Goal: Task Accomplishment & Management: Manage account settings

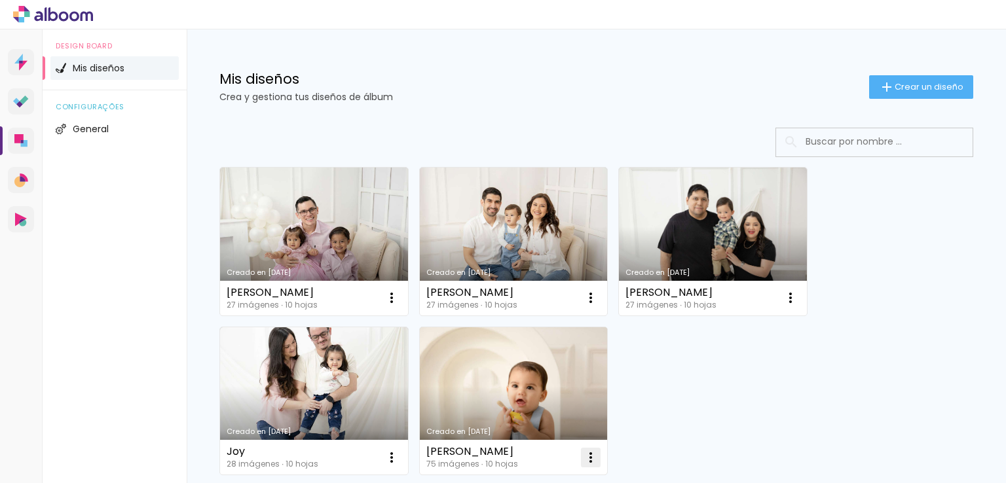
click at [589, 464] on iron-icon at bounding box center [591, 458] width 16 height 16
click at [687, 444] on div "Creado en 20/8/25 Alexandra 27 imágenes ∙ 10 hojas Abrir Hacer una copia Exclui…" at bounding box center [597, 320] width 766 height 319
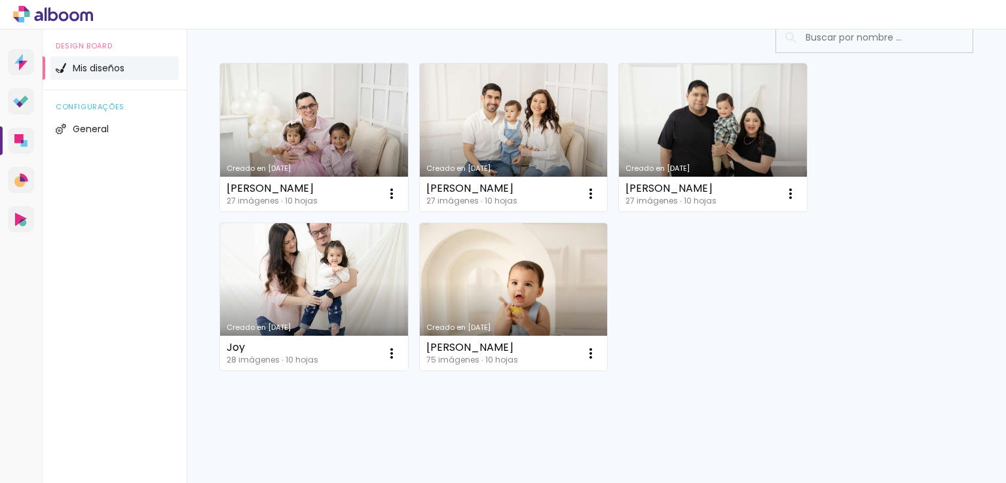
scroll to position [113, 0]
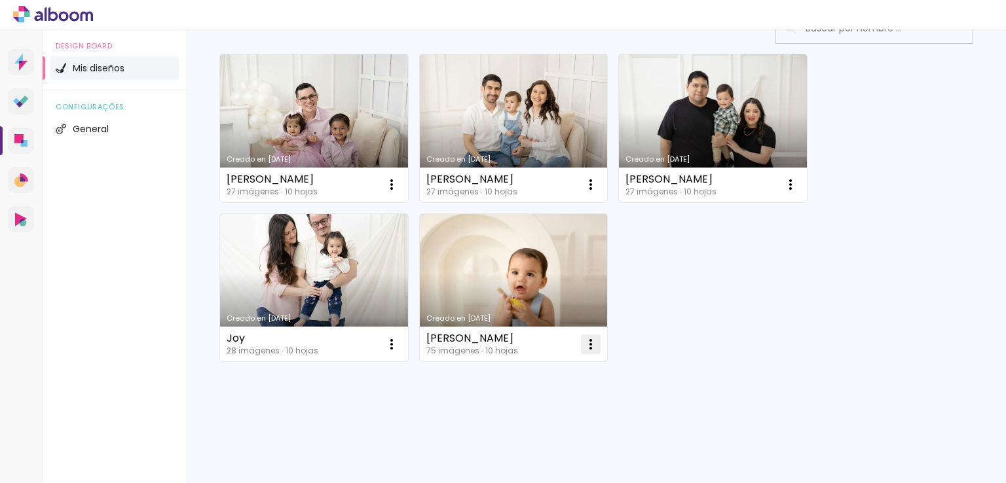
click at [595, 348] on iron-icon at bounding box center [591, 345] width 16 height 16
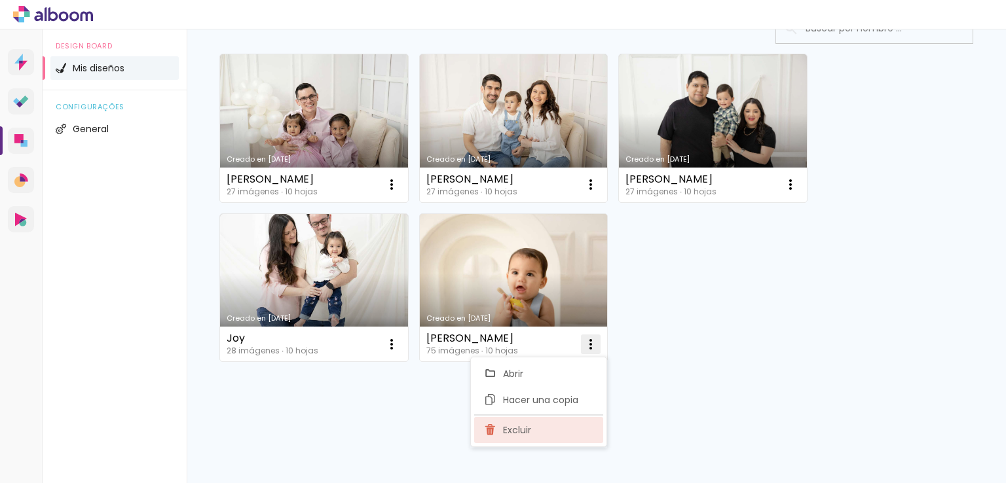
click at [578, 423] on paper-item "Excluir" at bounding box center [538, 430] width 129 height 26
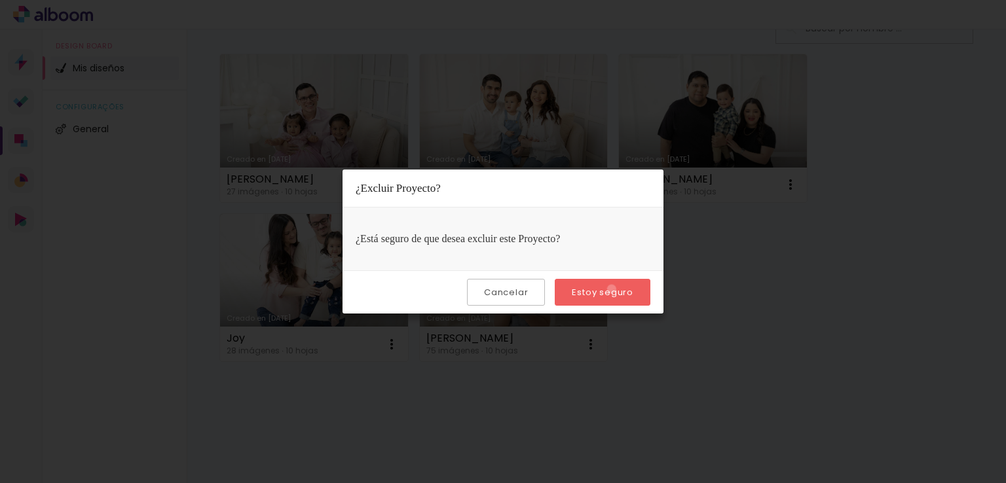
click at [0, 0] on slot "Estoy seguro" at bounding box center [0, 0] width 0 height 0
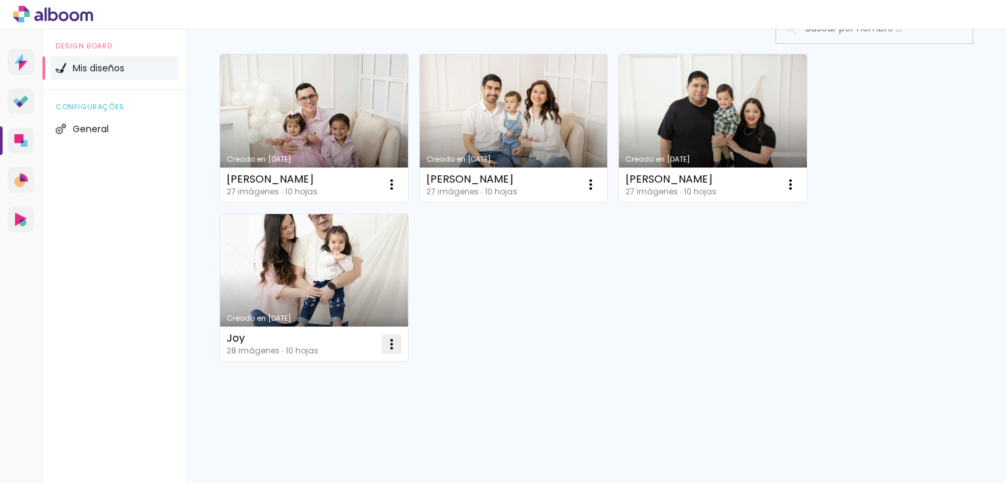
click at [398, 348] on iron-icon at bounding box center [392, 345] width 16 height 16
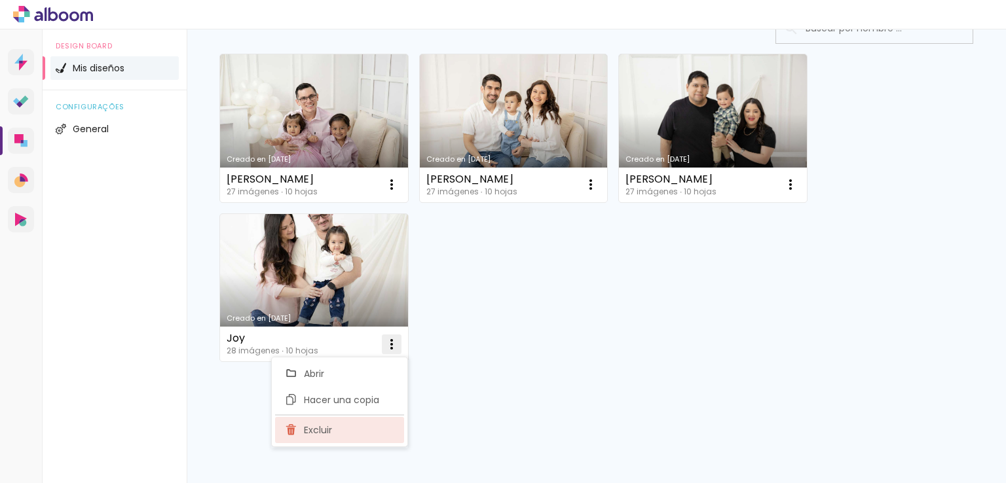
click at [375, 426] on paper-item "Excluir" at bounding box center [339, 430] width 129 height 26
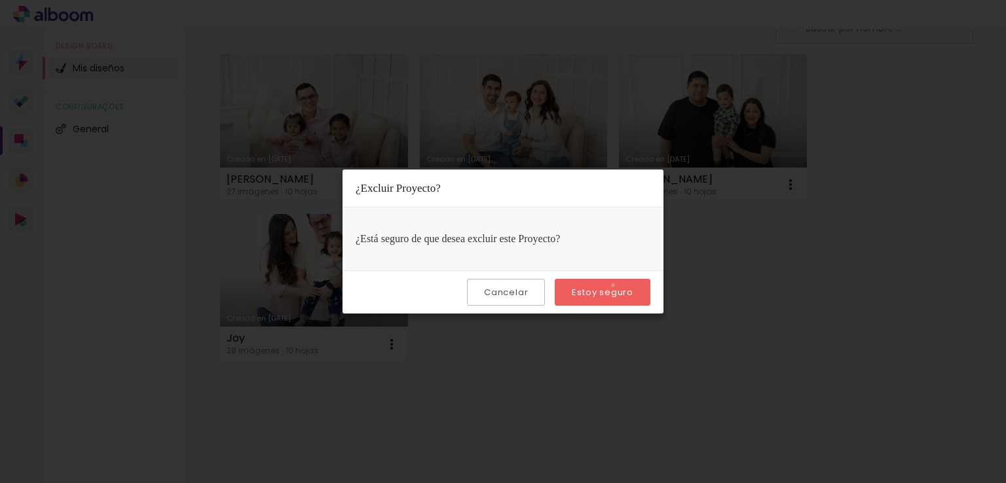
click at [615, 285] on paper-button "Estoy seguro" at bounding box center [603, 292] width 96 height 27
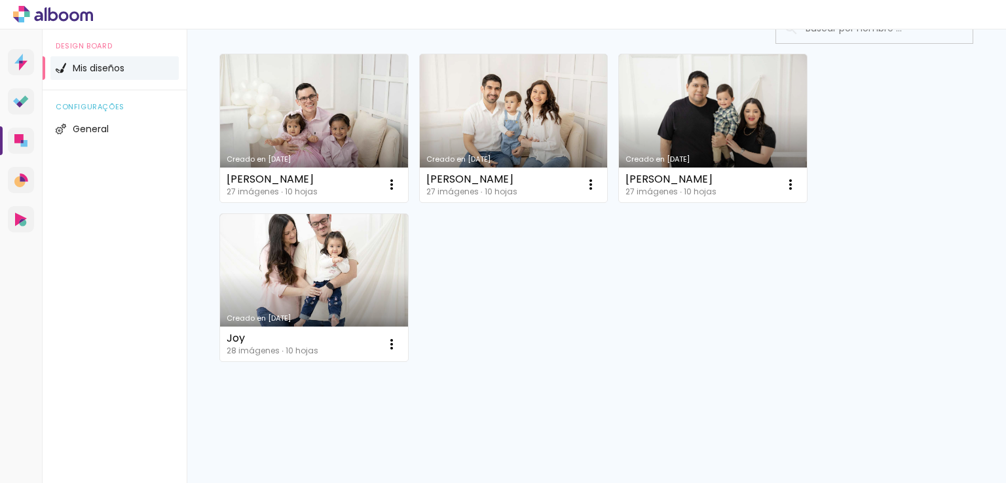
scroll to position [0, 0]
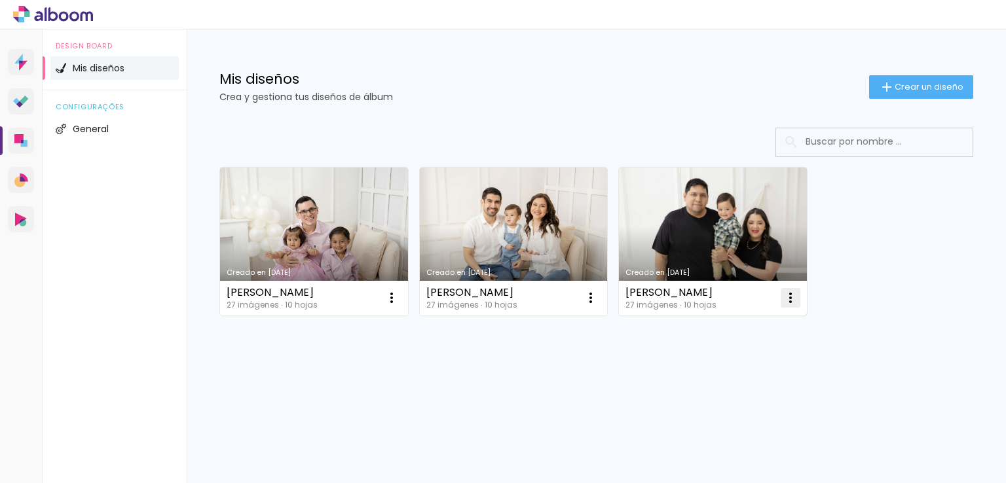
click at [789, 293] on iron-icon at bounding box center [791, 298] width 16 height 16
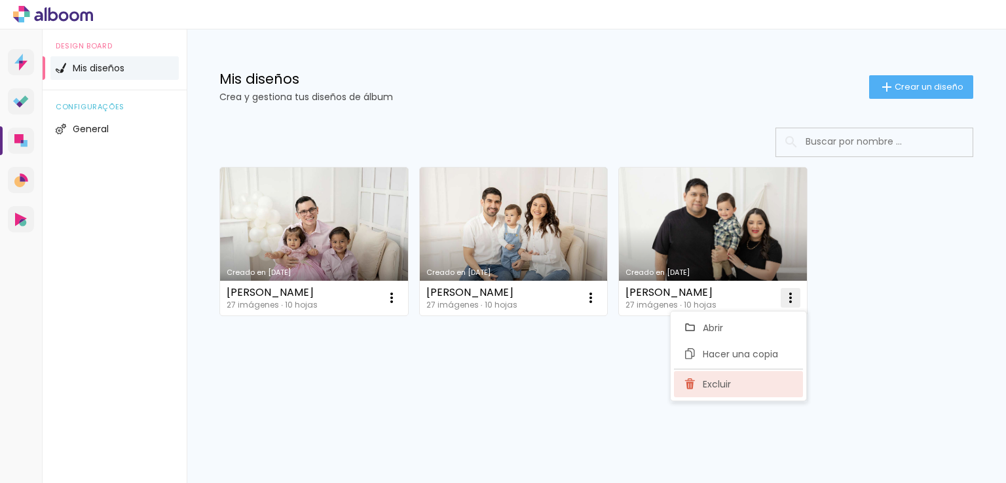
click at [740, 379] on paper-item "Excluir" at bounding box center [738, 384] width 129 height 26
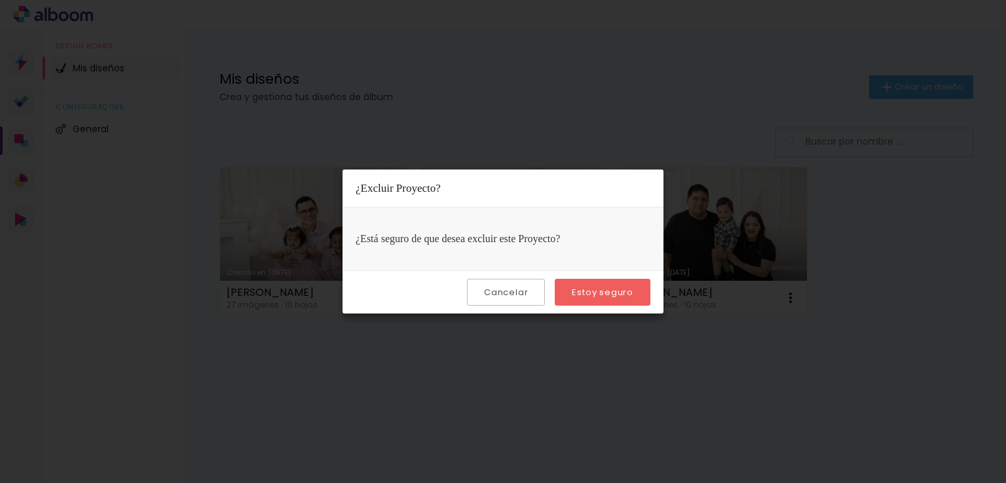
click at [605, 281] on paper-button "Estoy seguro" at bounding box center [603, 292] width 96 height 27
click at [0, 0] on slot "Estoy seguro" at bounding box center [0, 0] width 0 height 0
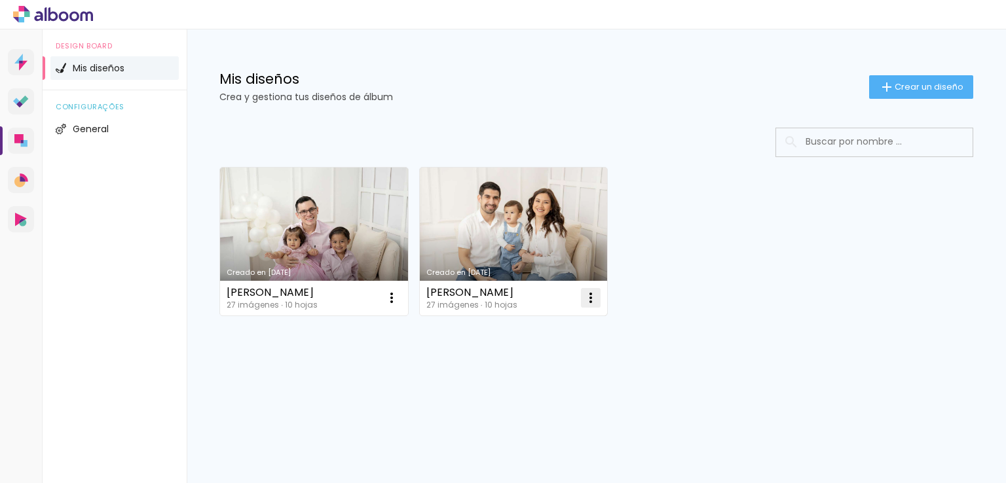
click at [596, 295] on iron-icon at bounding box center [591, 298] width 16 height 16
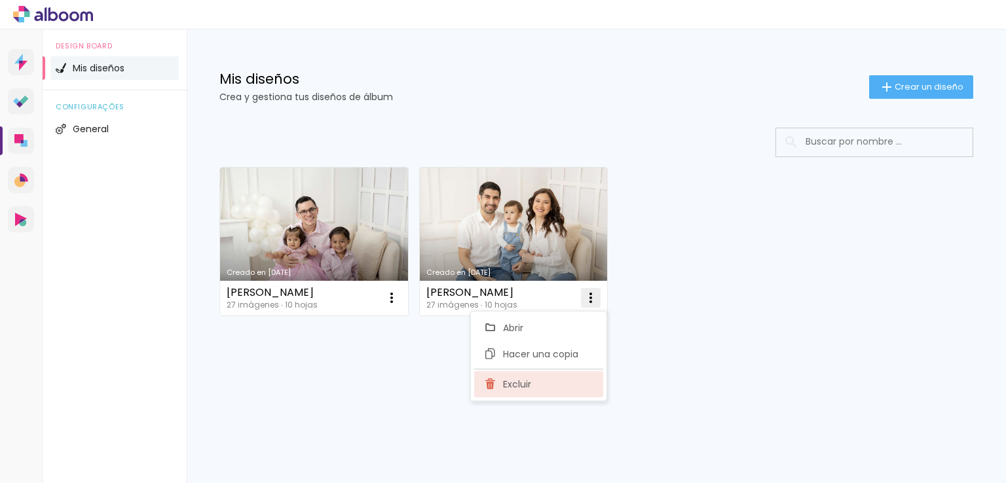
click at [550, 378] on paper-item "Excluir" at bounding box center [538, 384] width 129 height 26
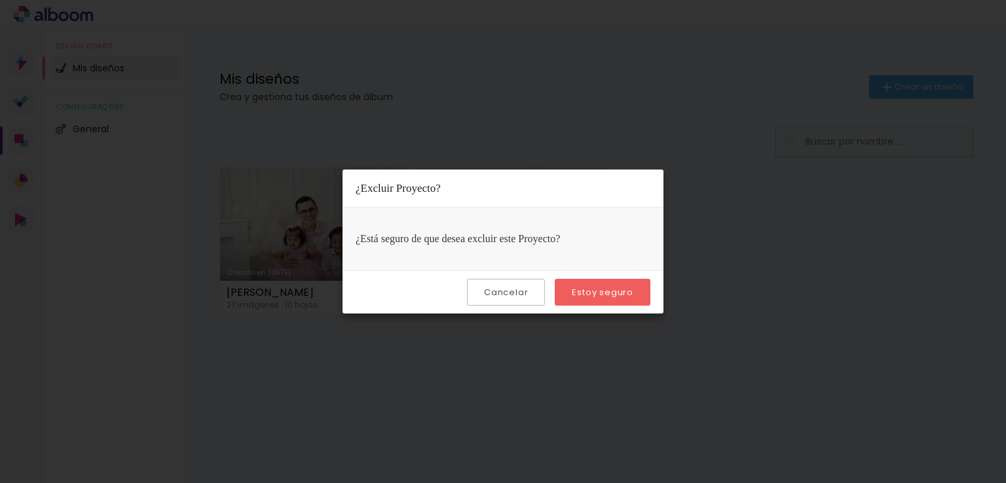
click at [605, 280] on paper-button "Estoy seguro" at bounding box center [603, 292] width 96 height 27
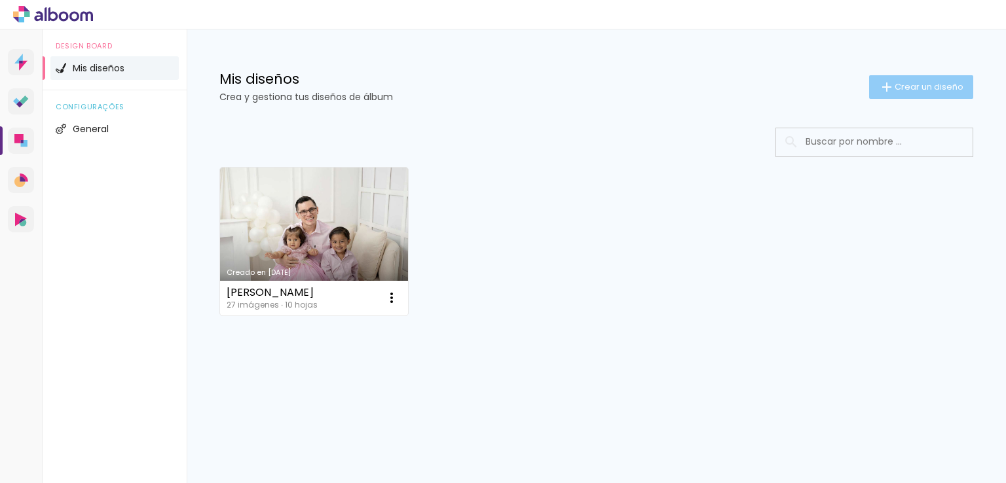
click at [917, 91] on span "Crear un diseño" at bounding box center [929, 87] width 69 height 9
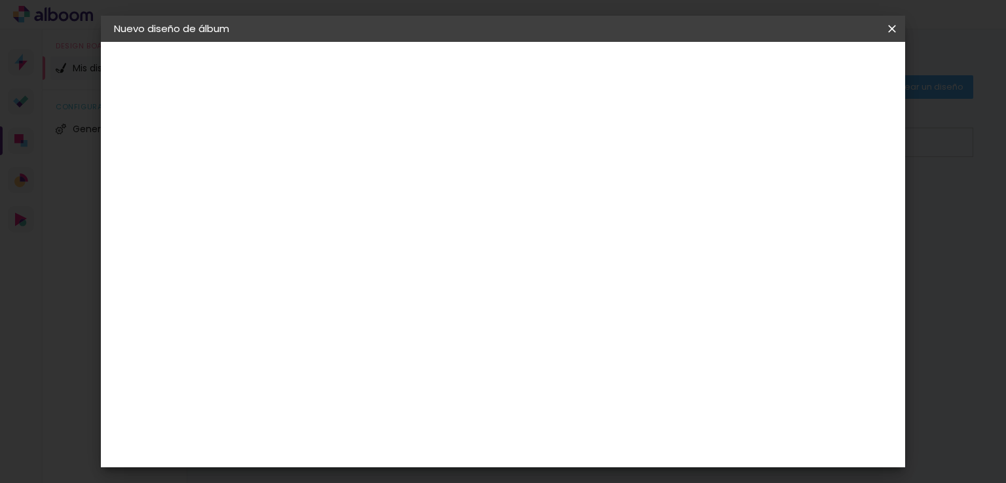
click at [328, 181] on input at bounding box center [328, 176] width 0 height 20
type input "Dylan"
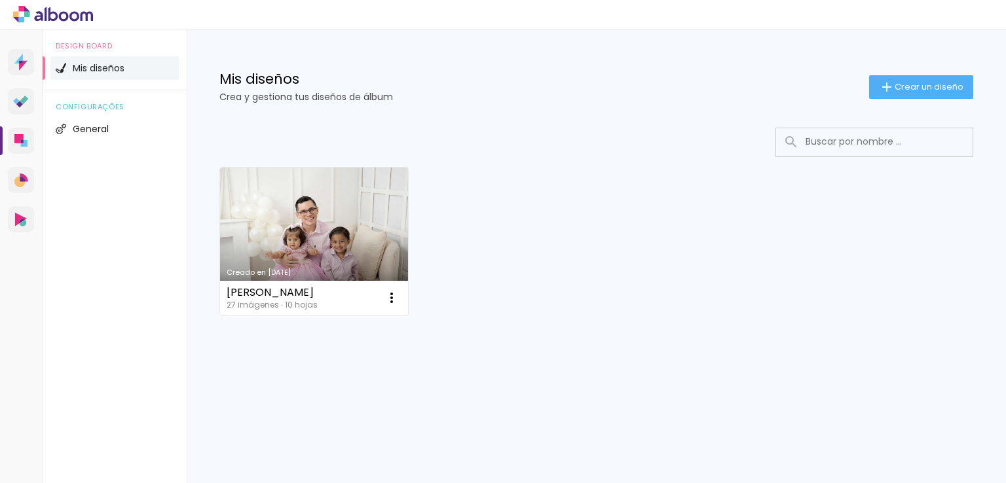
click at [29, 126] on div "Prosite Website + Landing pages Proof Prueba de fotos y álbumes Designbox Diseñ…" at bounding box center [21, 270] width 43 height 483
click at [21, 142] on icon at bounding box center [22, 141] width 3 height 3
click at [22, 183] on icon at bounding box center [19, 181] width 11 height 11
click at [24, 110] on link "Proof Prueba de fotos y álbumes" at bounding box center [21, 101] width 26 height 26
